Goal: Transaction & Acquisition: Obtain resource

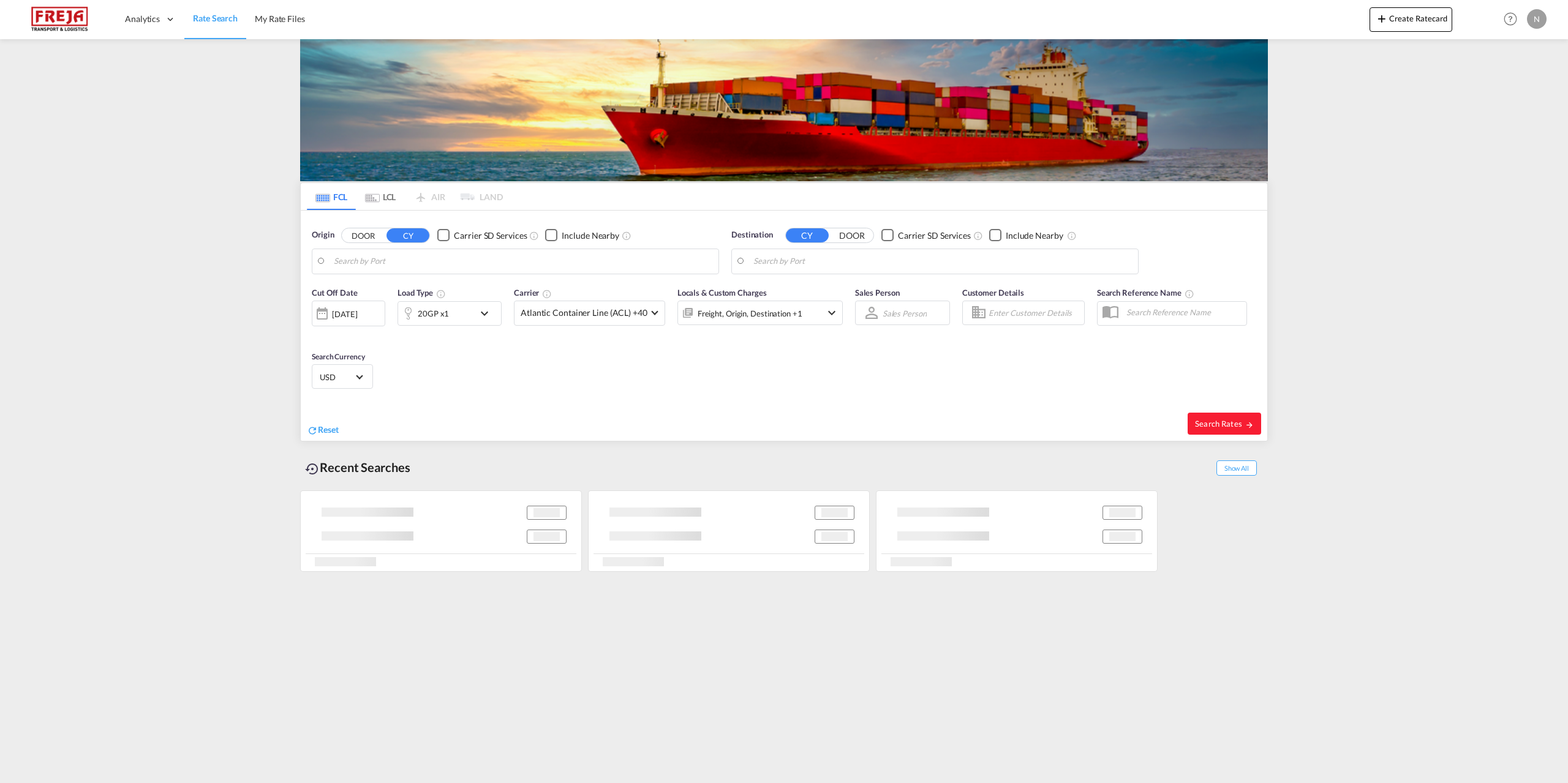
type input "[GEOGRAPHIC_DATA], DKAAL"
type input "Antofagasta, CLANF"
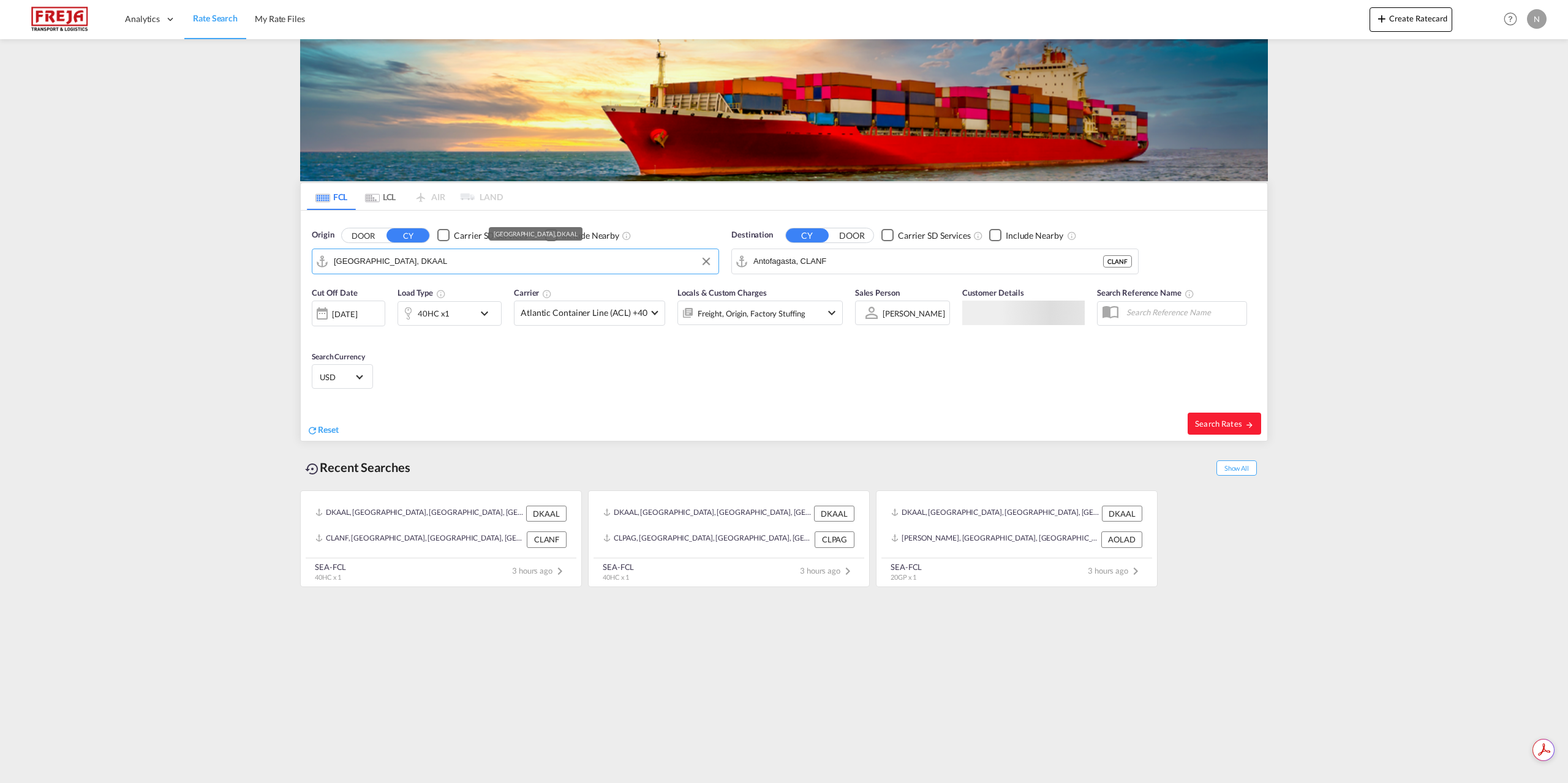
click at [463, 255] on input "[GEOGRAPHIC_DATA], DKAAL" at bounding box center [523, 262] width 379 height 19
click at [429, 289] on div "Aarhus [GEOGRAPHIC_DATA] DKAAR" at bounding box center [429, 295] width 233 height 36
type input "[GEOGRAPHIC_DATA], [GEOGRAPHIC_DATA]"
click at [907, 270] on input "Antofagasta, CLANF" at bounding box center [943, 262] width 379 height 19
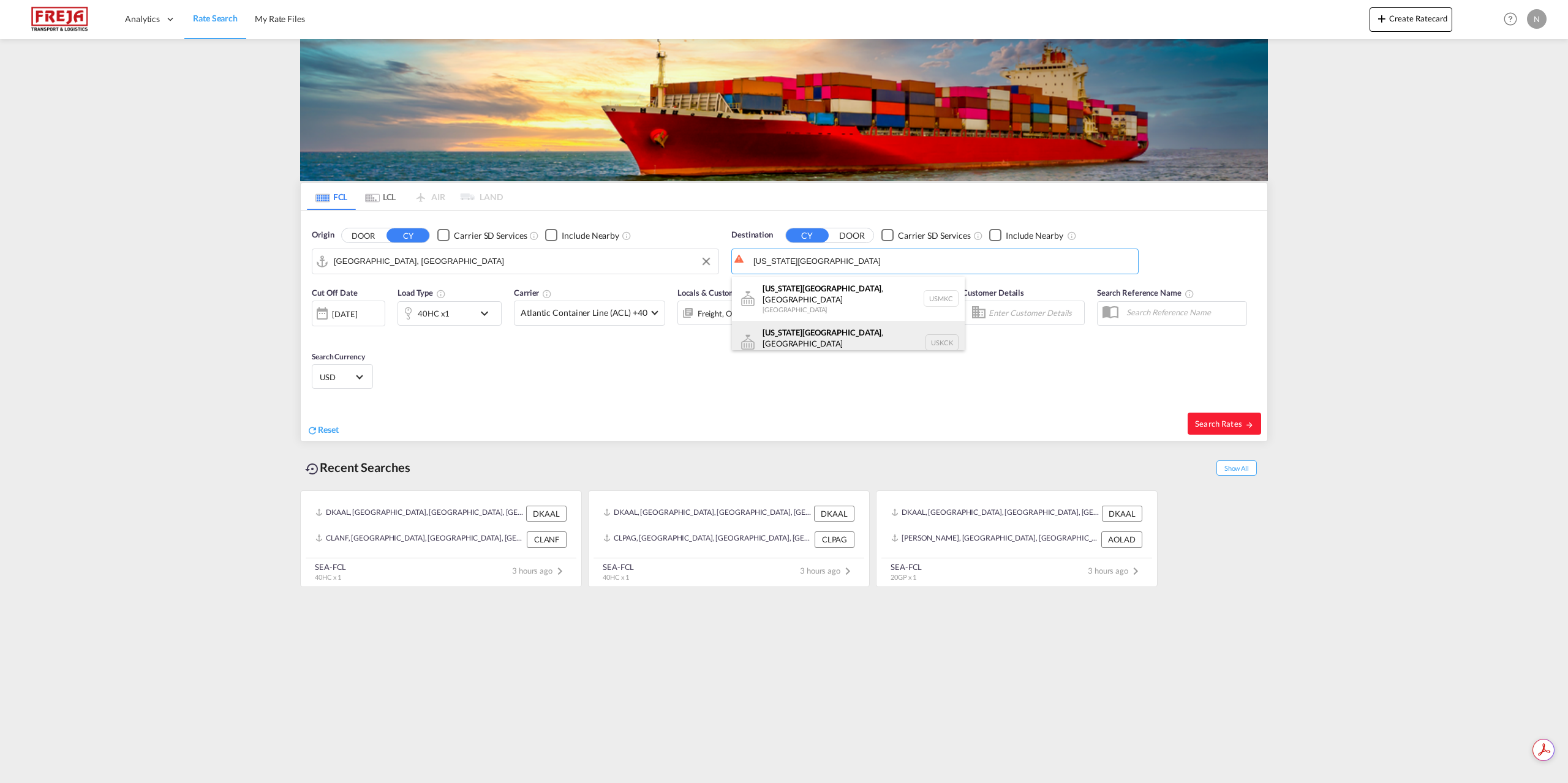
click at [842, 328] on div "[US_STATE][GEOGRAPHIC_DATA] , [GEOGRAPHIC_DATA] [GEOGRAPHIC_DATA] USKCK" at bounding box center [848, 343] width 233 height 44
type input "[US_STATE][GEOGRAPHIC_DATA], [GEOGRAPHIC_DATA], [GEOGRAPHIC_DATA]"
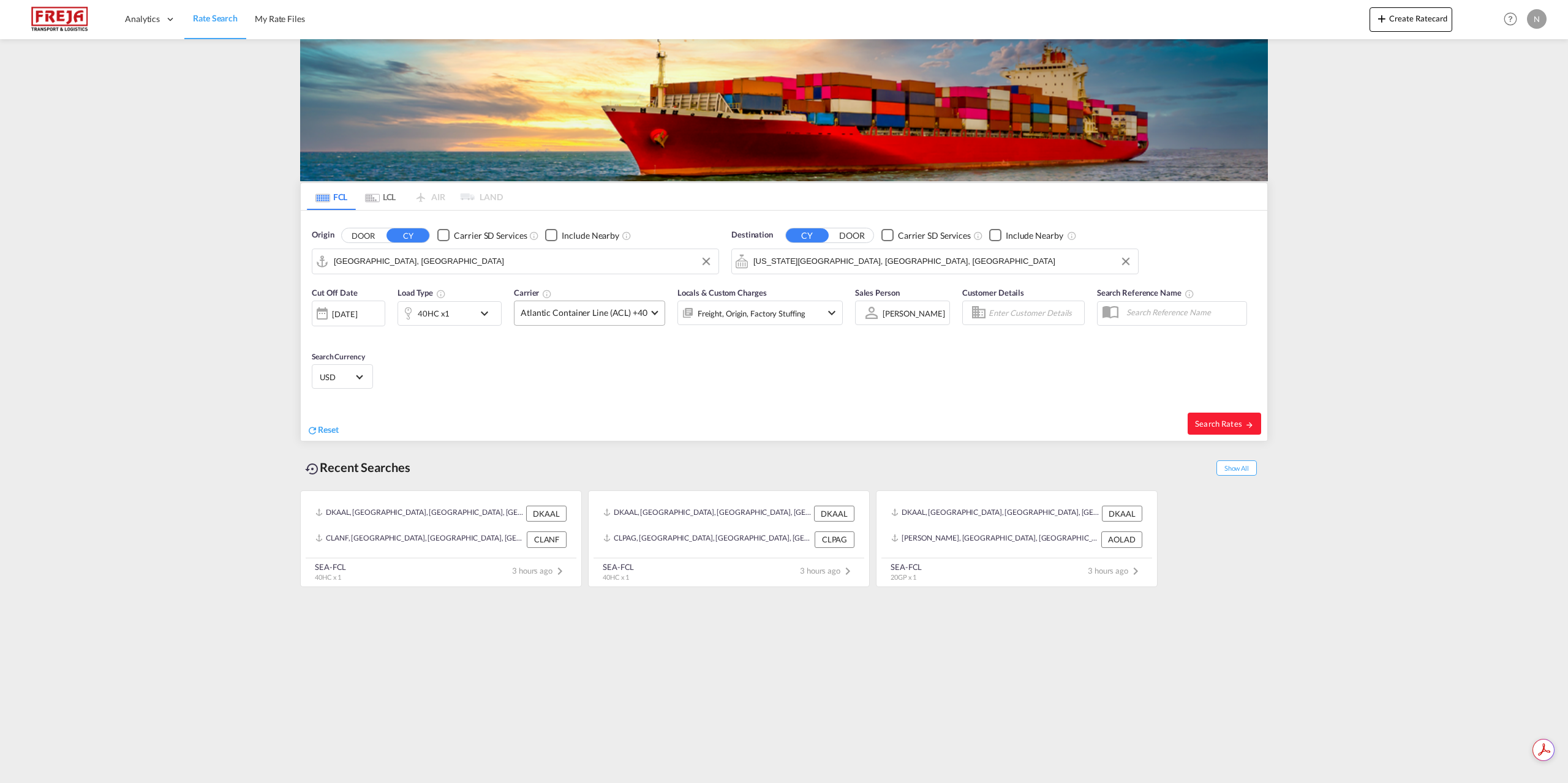
click at [629, 315] on span "Atlantic Container Line (ACL) +40" at bounding box center [584, 313] width 127 height 12
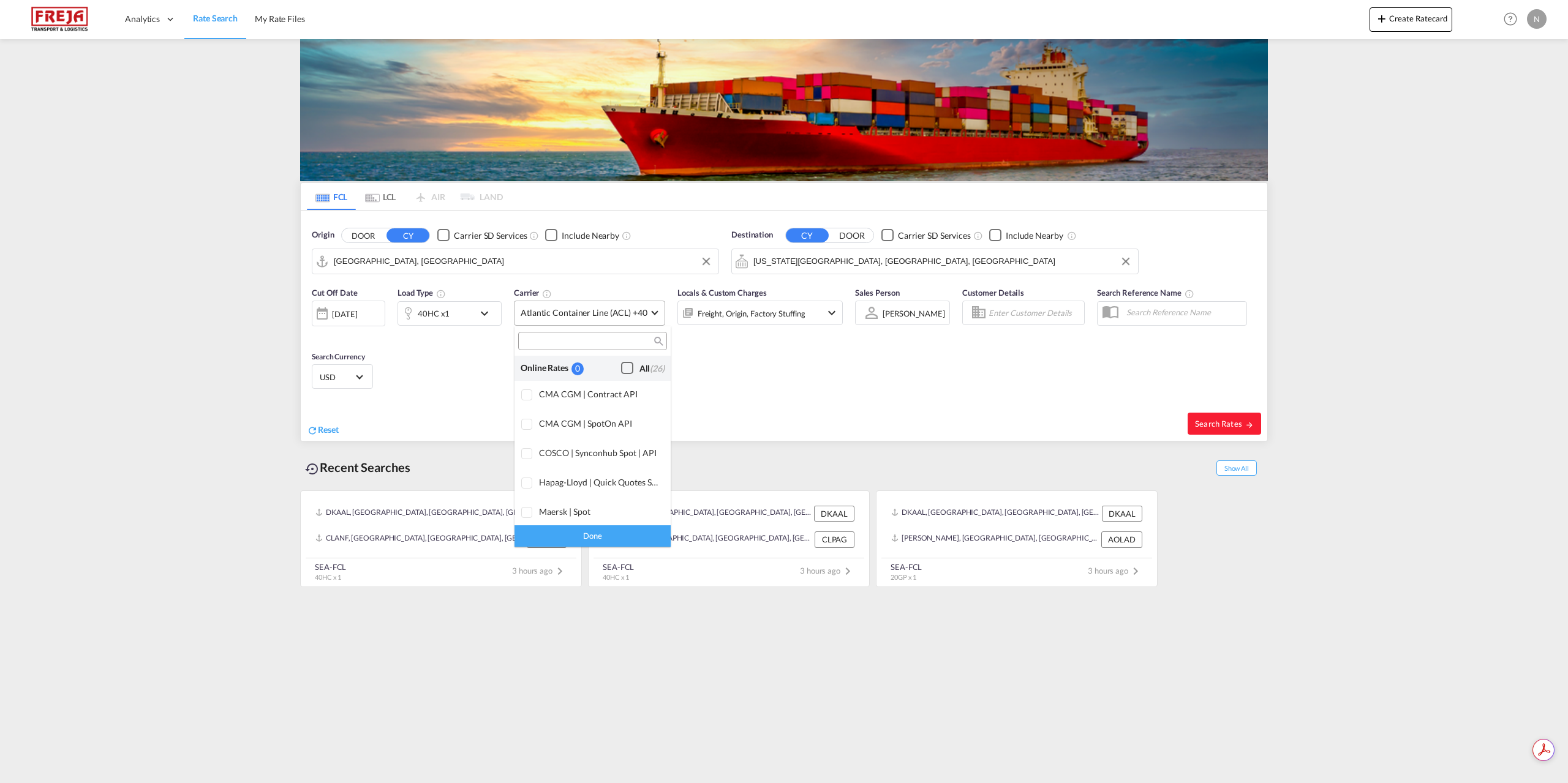
click at [650, 369] on span "(26)" at bounding box center [658, 368] width 15 height 11
drag, startPoint x: 609, startPoint y: 532, endPoint x: 544, endPoint y: 485, distance: 80.2
click at [609, 533] on div "Done" at bounding box center [593, 536] width 156 height 22
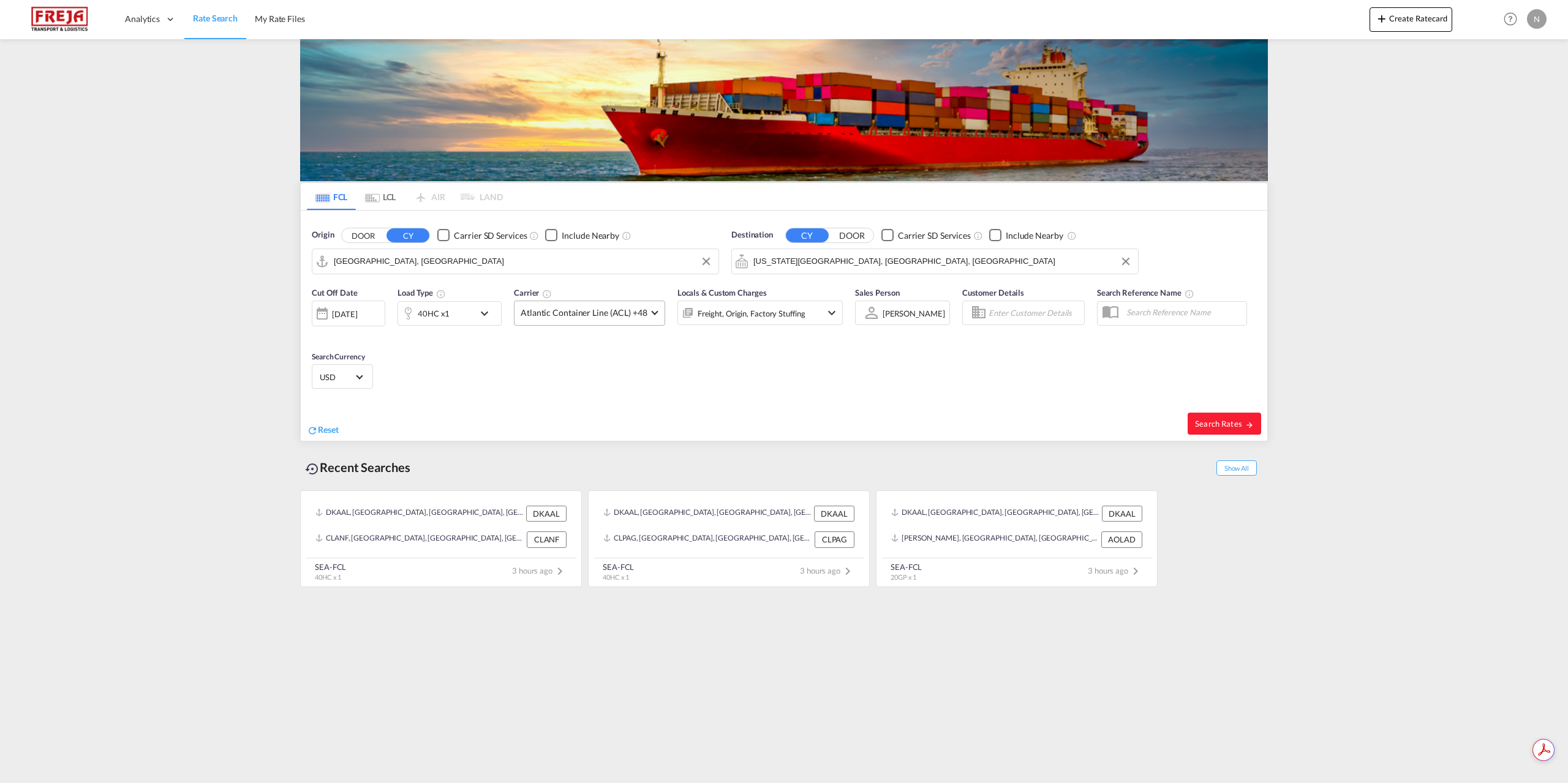
click at [366, 323] on div "[DATE]" at bounding box center [348, 314] width 74 height 26
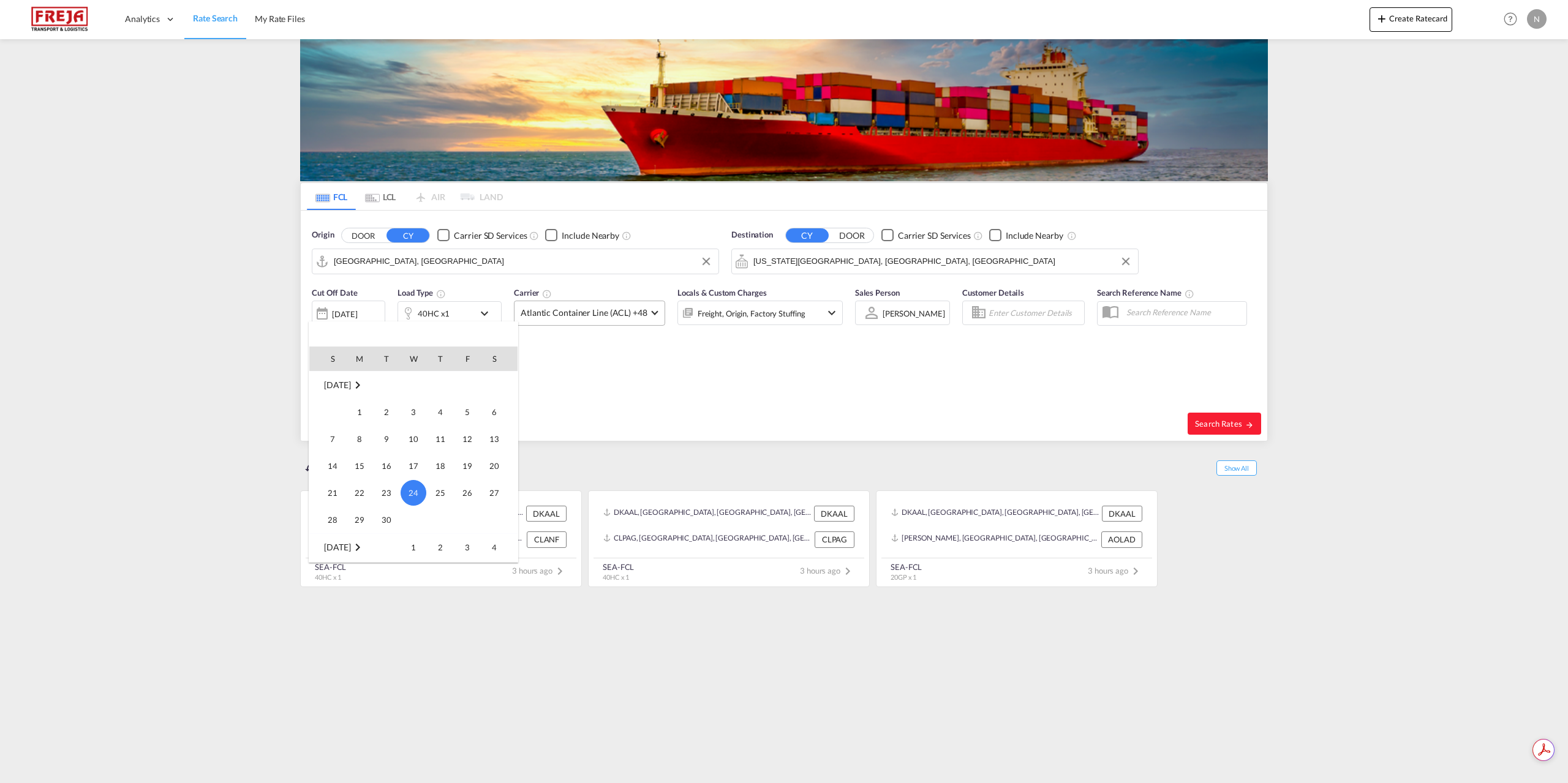
scroll to position [548, 0]
click at [333, 513] on span "5" at bounding box center [333, 513] width 25 height 25
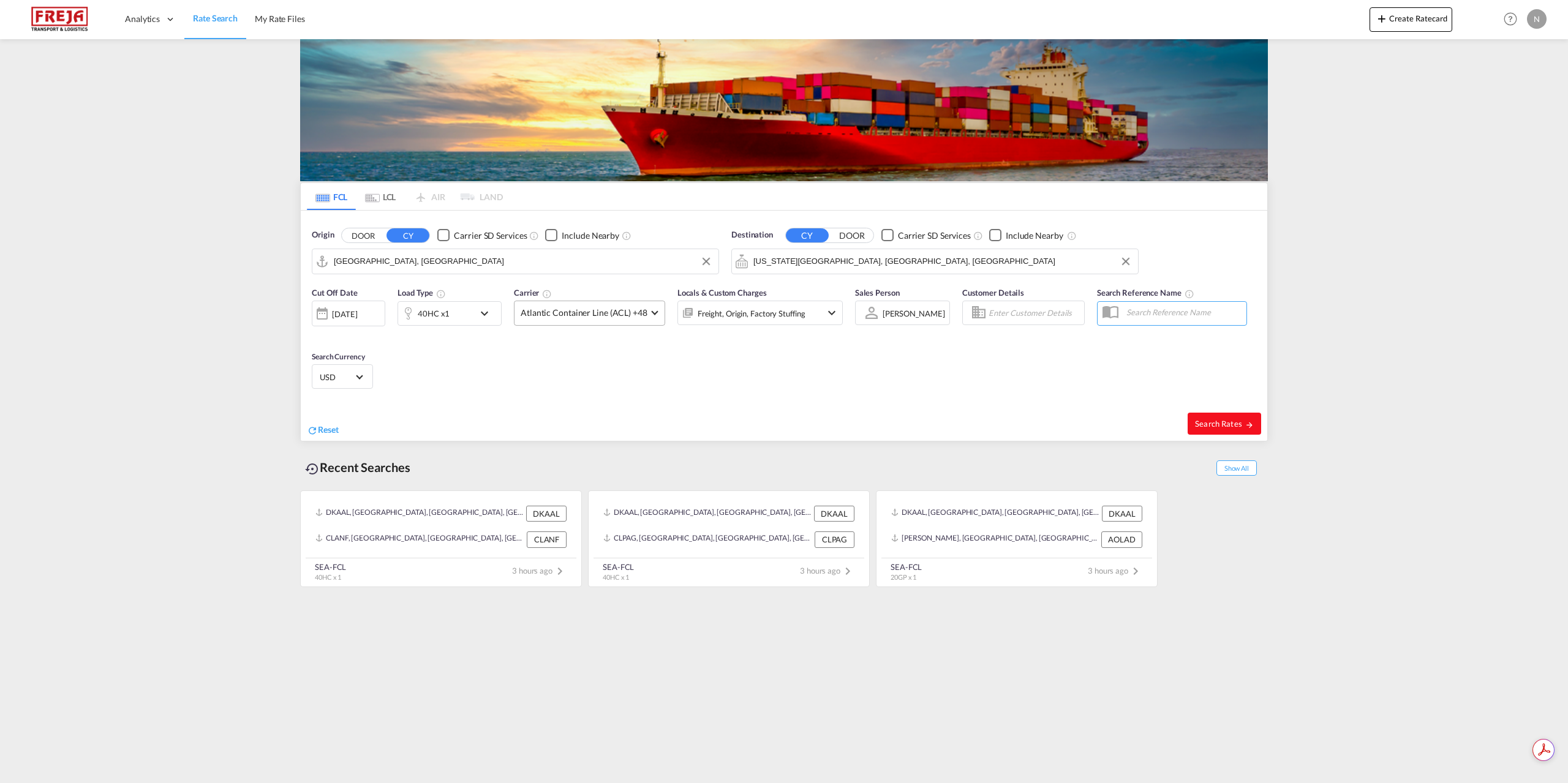
click at [1233, 422] on span "Search Rates" at bounding box center [1224, 424] width 59 height 10
type input "DKAAR to USKCK / [DATE]"
